Goal: Find specific page/section: Find specific page/section

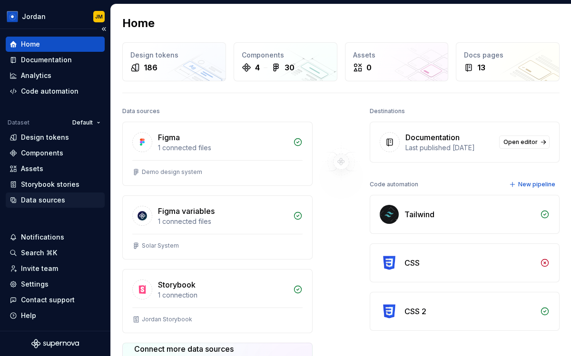
click at [52, 200] on div "Data sources" at bounding box center [43, 200] width 44 height 10
